Goal: Task Accomplishment & Management: Complete application form

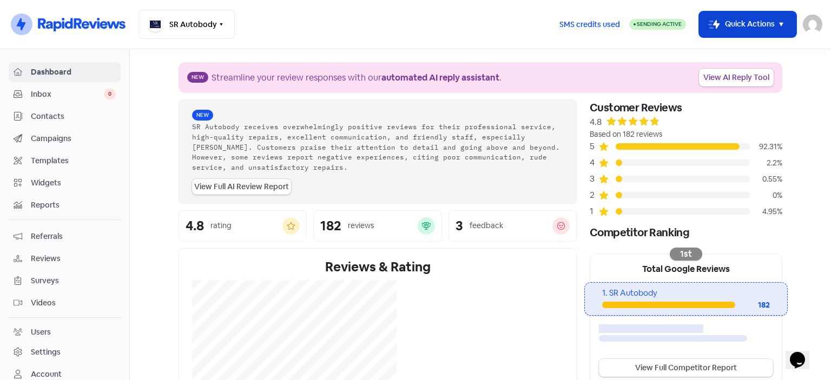
drag, startPoint x: 0, startPoint y: 0, endPoint x: 781, endPoint y: 28, distance: 781.4
click at [781, 28] on icon "button" at bounding box center [780, 24] width 13 height 13
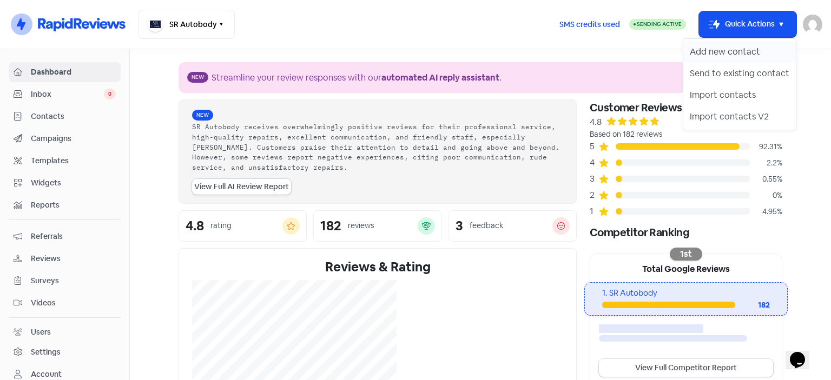
click at [740, 49] on button "Add new contact" at bounding box center [739, 52] width 112 height 22
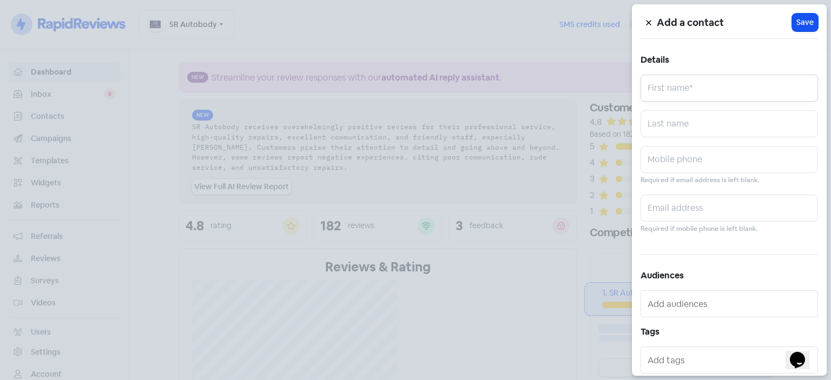
drag, startPoint x: 660, startPoint y: 95, endPoint x: 675, endPoint y: 87, distance: 17.2
click at [661, 95] on input "text" at bounding box center [728, 88] width 177 height 27
type input "[PERSON_NAME]"
drag, startPoint x: 669, startPoint y: 130, endPoint x: 687, endPoint y: 126, distance: 17.8
click at [686, 127] on input "text" at bounding box center [728, 123] width 177 height 27
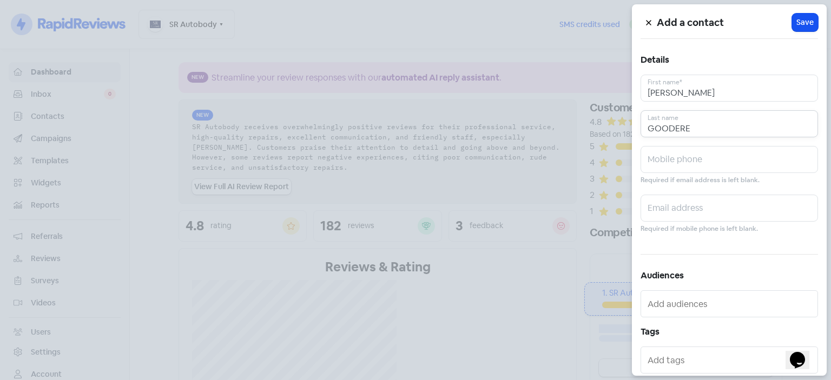
type input "GOODERE"
click at [751, 151] on input "text" at bounding box center [728, 159] width 177 height 27
type input "0410705566"
click at [796, 19] on span "Save" at bounding box center [804, 22] width 17 height 11
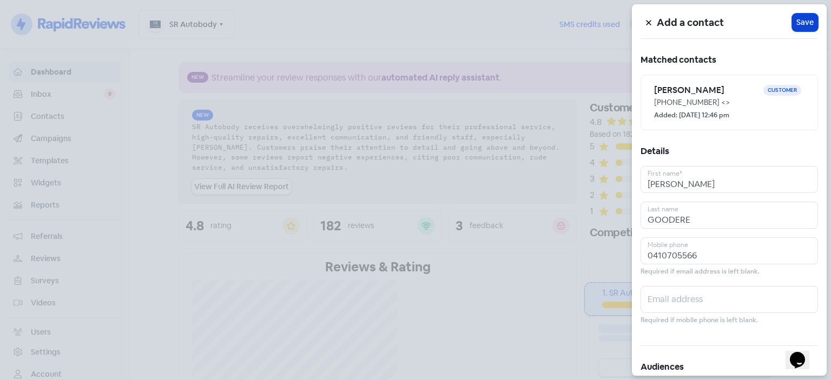
click at [807, 19] on span "Save" at bounding box center [804, 22] width 17 height 11
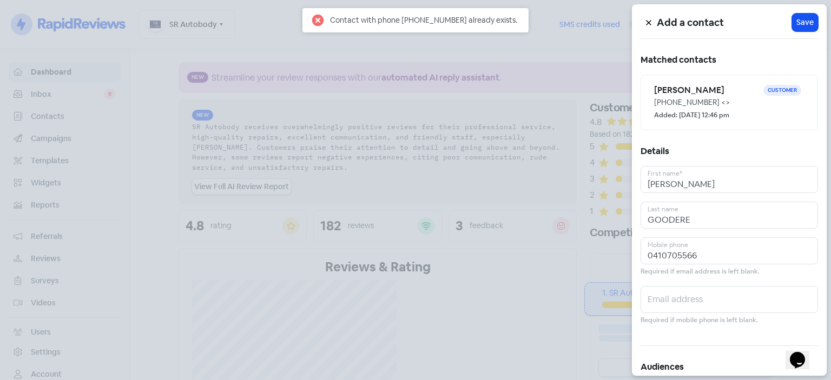
click at [476, 44] on div at bounding box center [415, 190] width 831 height 380
